Goal: Task Accomplishment & Management: Use online tool/utility

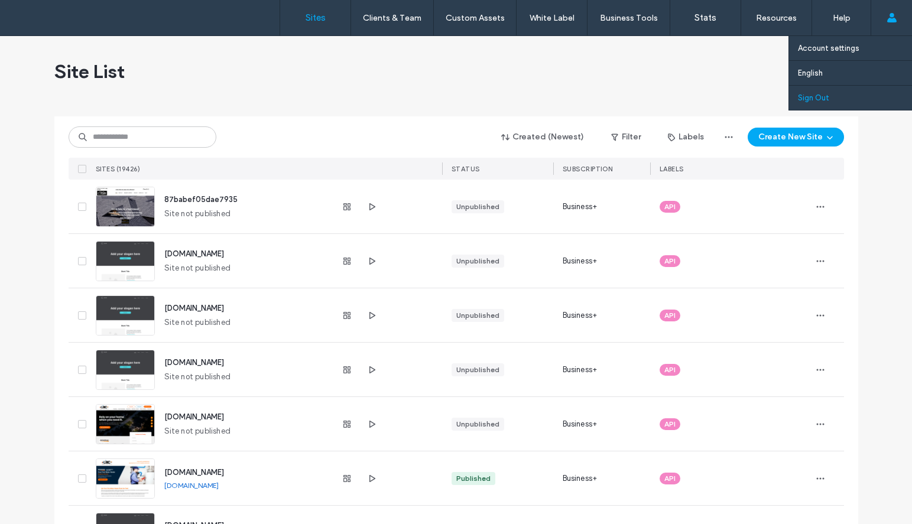
click at [826, 97] on label "Sign Out" at bounding box center [813, 97] width 31 height 9
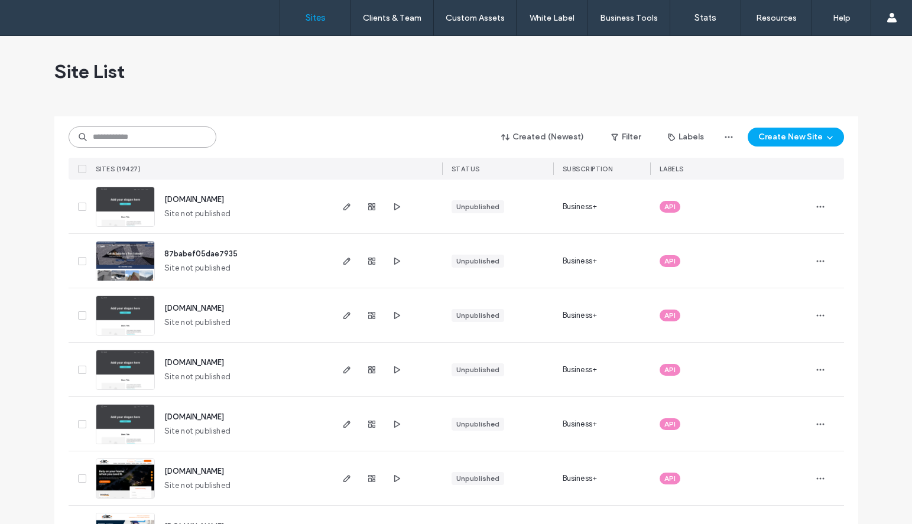
click at [138, 141] on input at bounding box center [143, 136] width 148 height 21
paste input "**********"
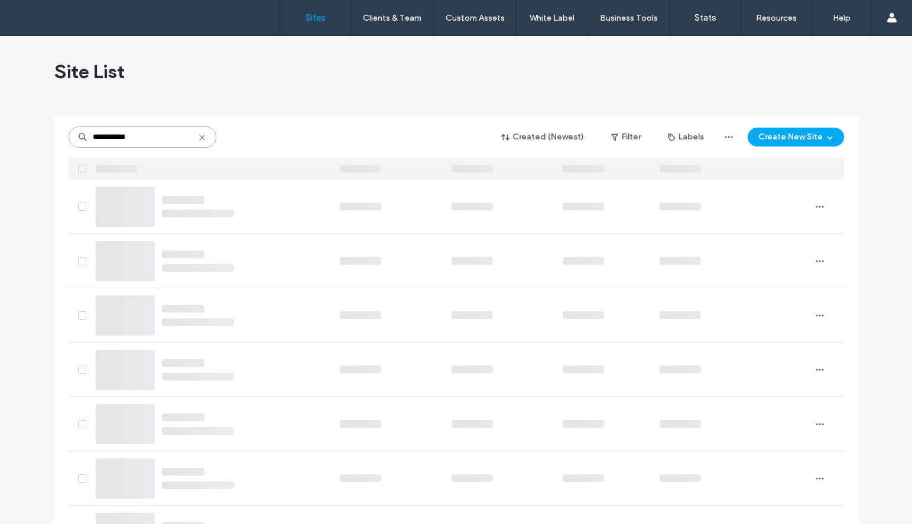
type input "**********"
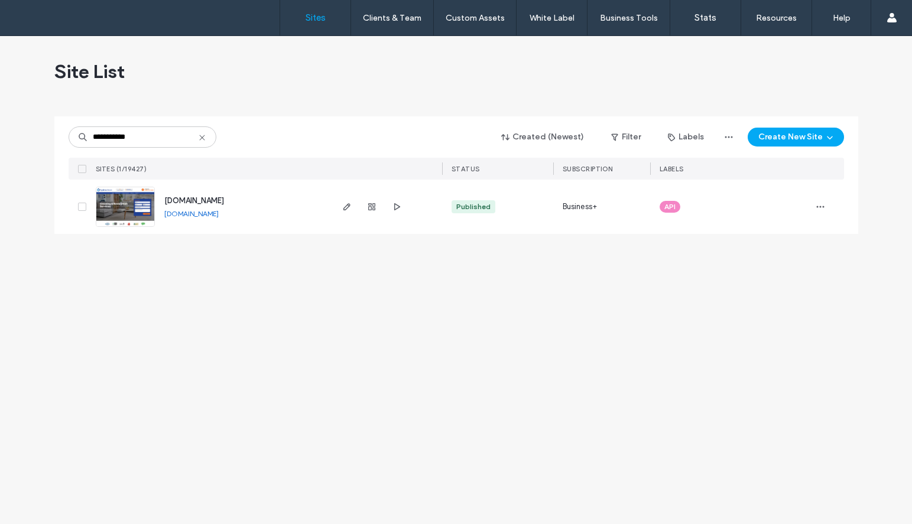
click at [126, 221] on img at bounding box center [125, 227] width 58 height 80
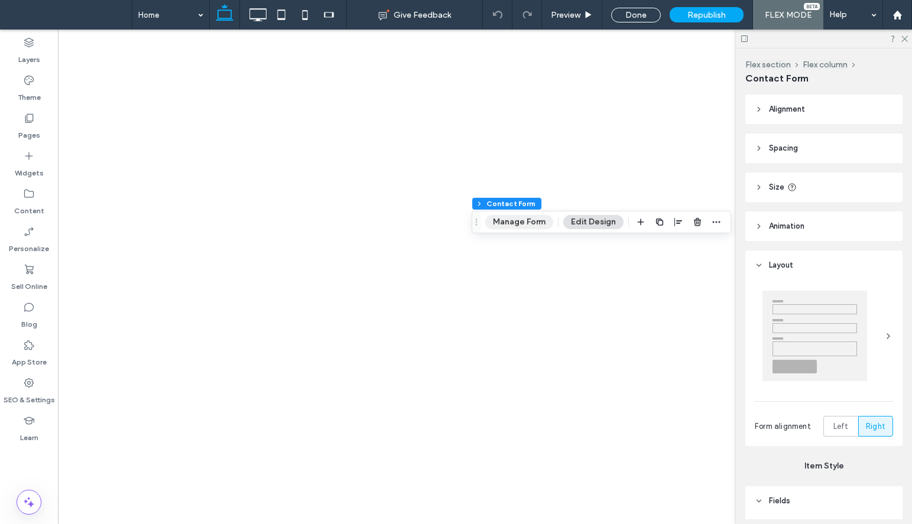
click at [517, 222] on button "Manage Form" at bounding box center [519, 222] width 68 height 14
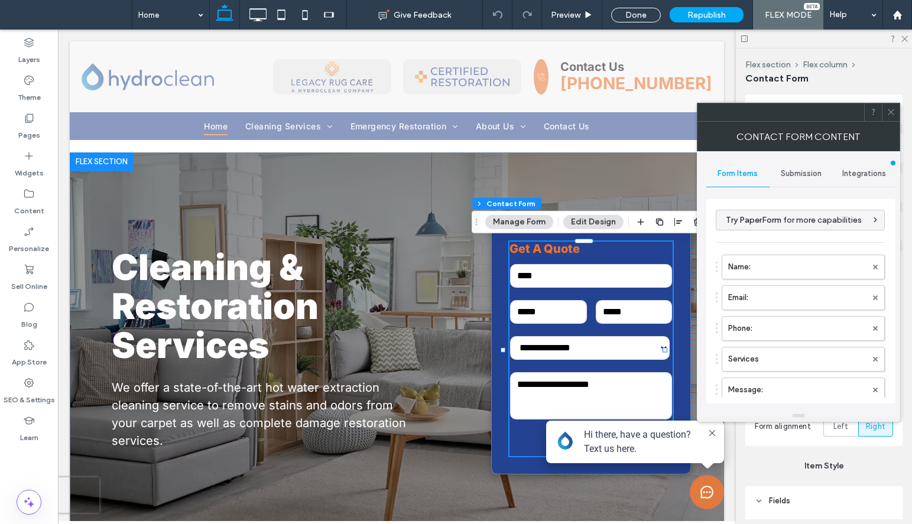
click at [853, 177] on span "Integrations" at bounding box center [864, 173] width 44 height 9
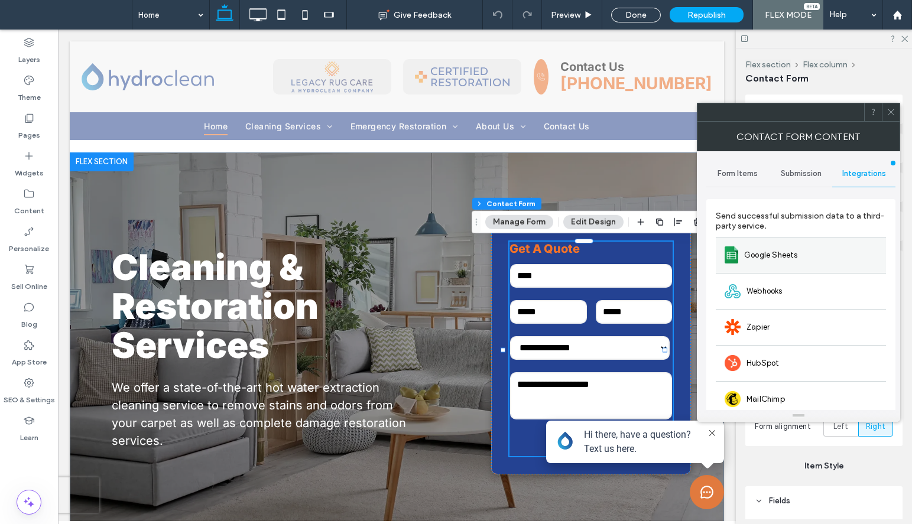
click at [759, 255] on span "Google Sheets" at bounding box center [771, 255] width 54 height 12
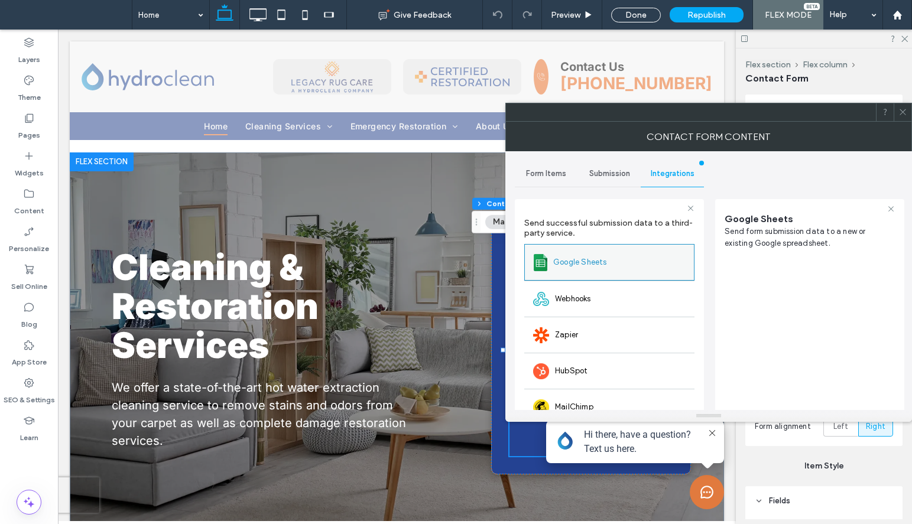
click at [618, 266] on div "Google Sheets" at bounding box center [609, 262] width 170 height 37
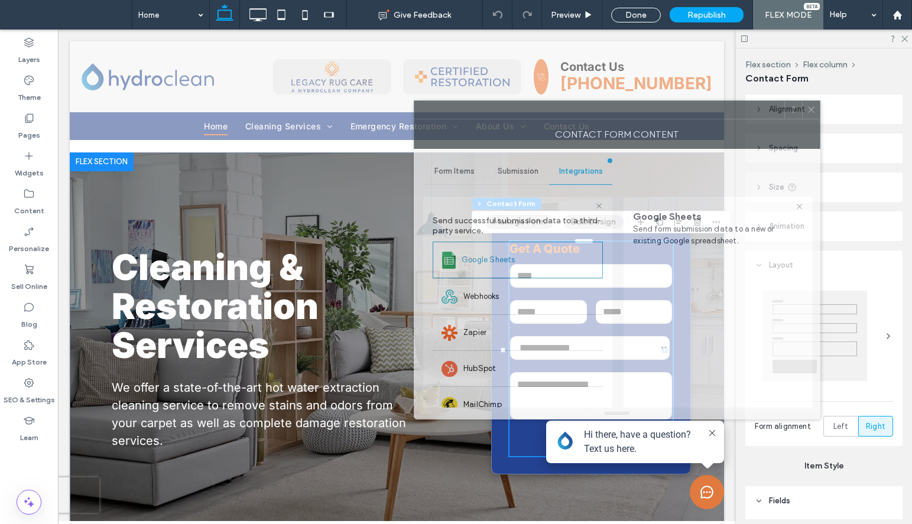
drag, startPoint x: 682, startPoint y: 105, endPoint x: 590, endPoint y: 103, distance: 91.6
click at [590, 103] on div at bounding box center [599, 110] width 370 height 18
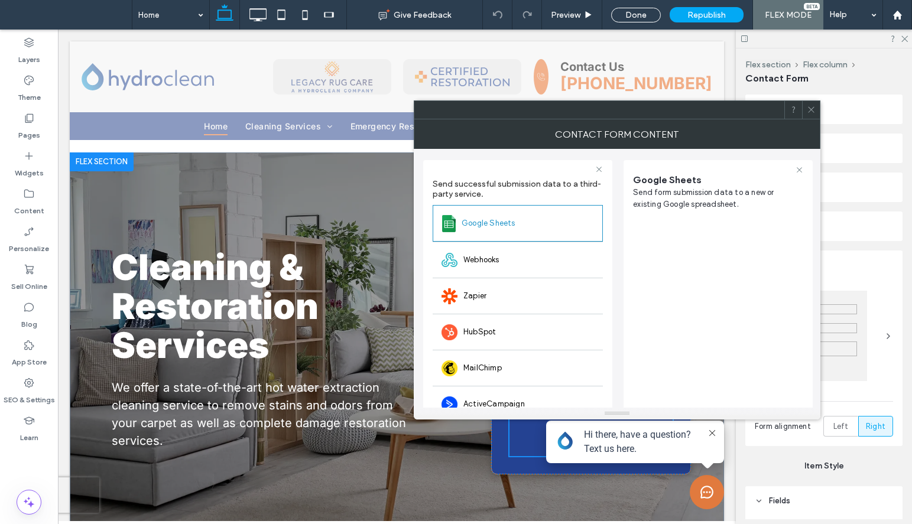
scroll to position [37, 0]
click at [817, 108] on div at bounding box center [811, 110] width 18 height 18
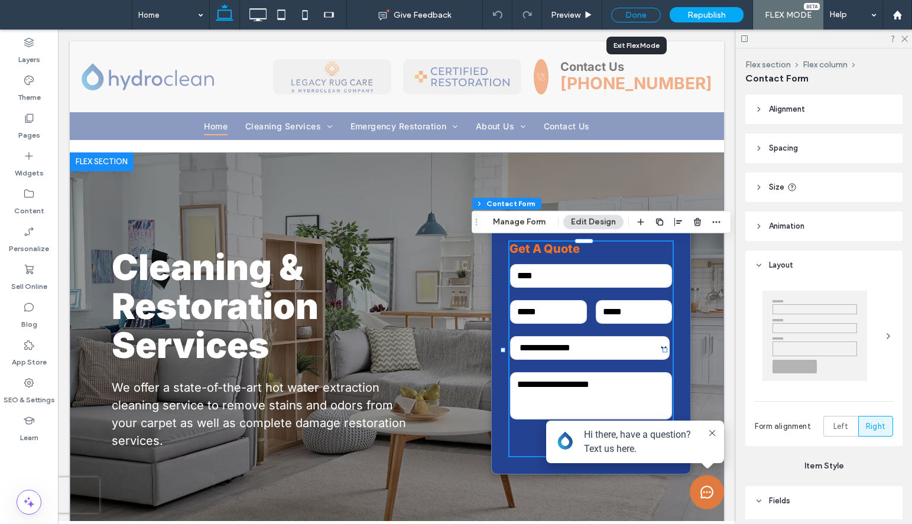
click at [633, 16] on div "Done" at bounding box center [636, 15] width 50 height 15
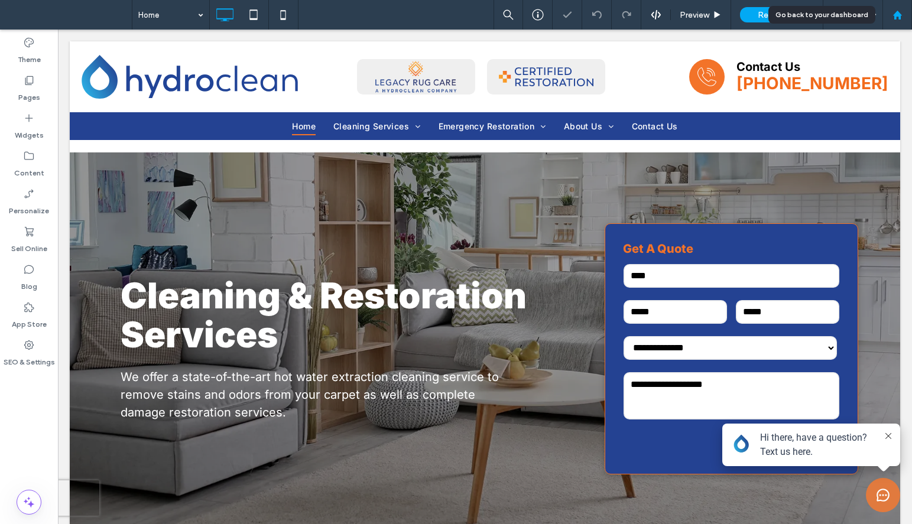
click at [899, 14] on use at bounding box center [896, 14] width 9 height 9
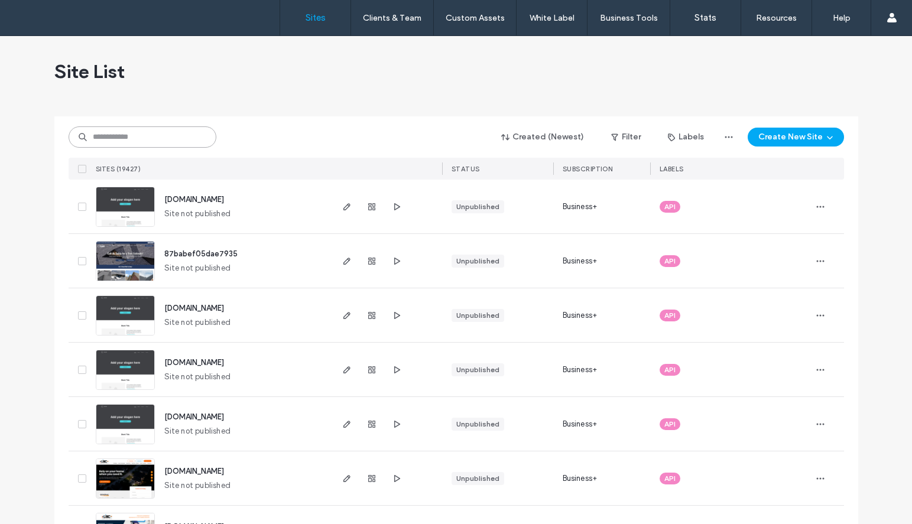
click at [136, 137] on input at bounding box center [143, 136] width 148 height 21
paste input "**********"
type input "**********"
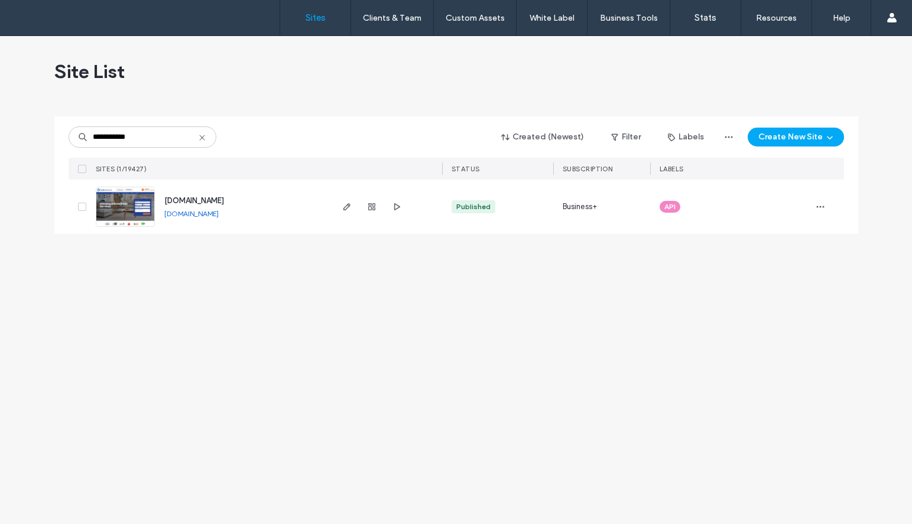
click at [152, 216] on img at bounding box center [125, 227] width 58 height 80
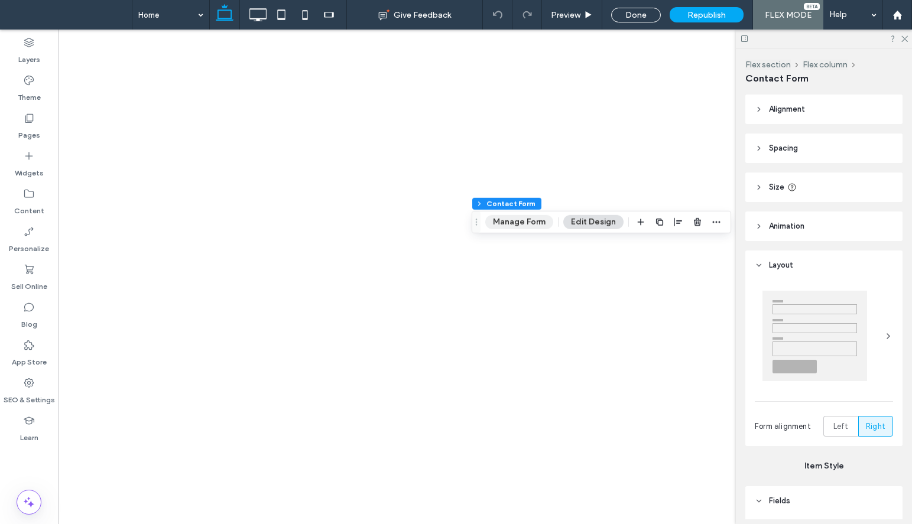
click at [520, 221] on button "Manage Form" at bounding box center [519, 222] width 68 height 14
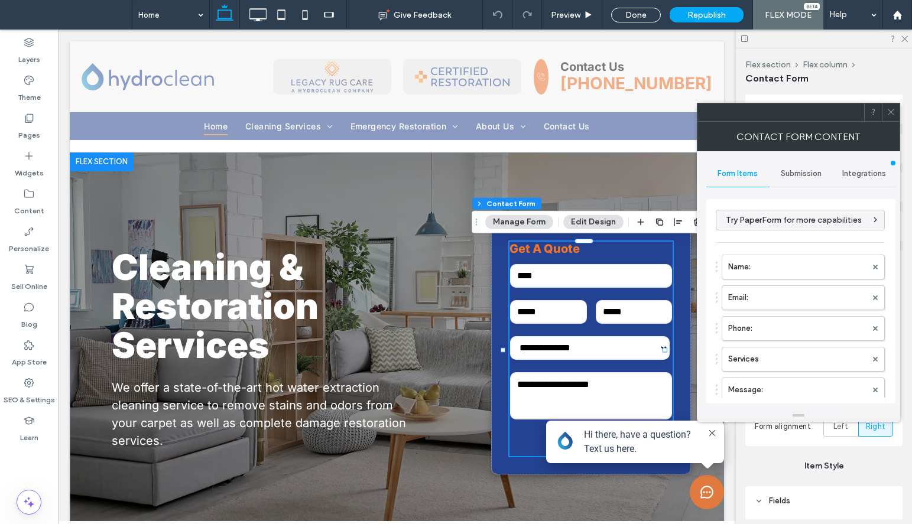
click at [860, 175] on span "Integrations" at bounding box center [864, 173] width 44 height 9
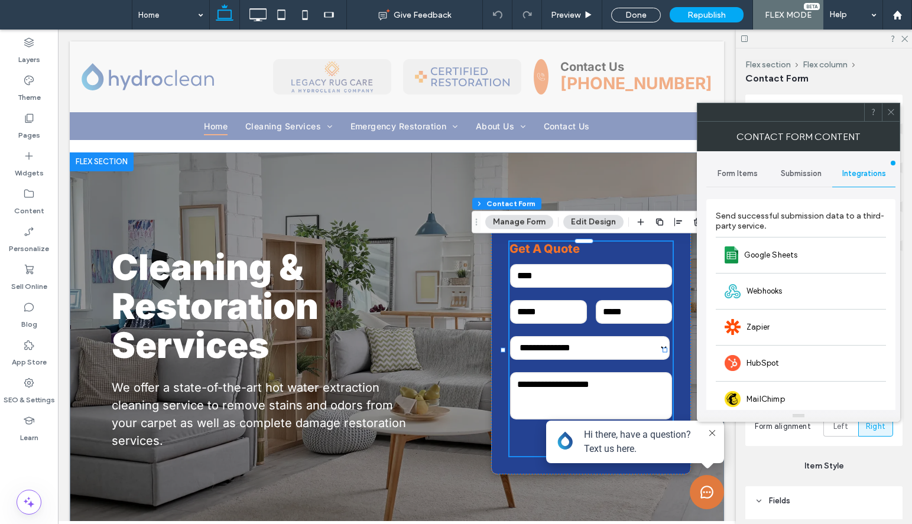
click at [908, 38] on div at bounding box center [824, 39] width 176 height 18
click at [903, 40] on use at bounding box center [904, 39] width 6 height 6
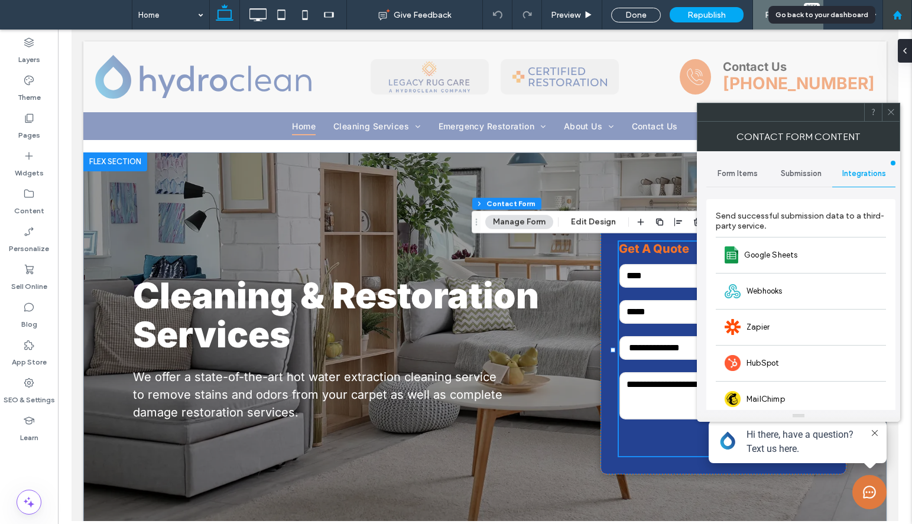
click at [898, 22] on div at bounding box center [897, 15] width 30 height 30
